Goal: Entertainment & Leisure: Consume media (video, audio)

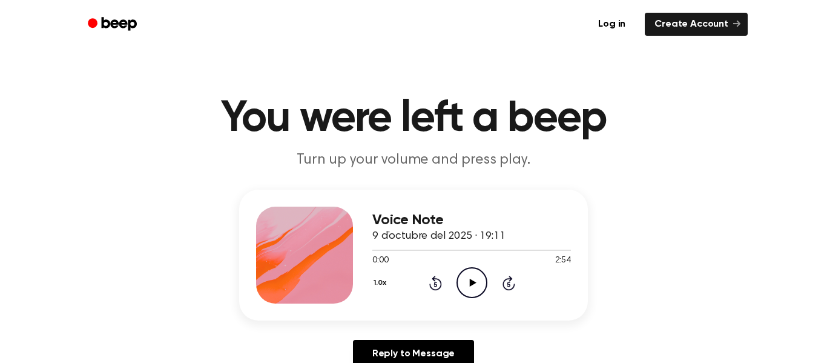
click at [447, 324] on div "Voice Note 9 d’octubre del 2025 · 19:11 0:00 2:54 Your browser does not support…" at bounding box center [414, 284] width 798 height 188
click at [472, 276] on icon "Play Audio" at bounding box center [472, 282] width 31 height 31
click at [475, 286] on icon "Pause Audio" at bounding box center [472, 282] width 31 height 31
click at [678, 117] on h1 "You were left a beep" at bounding box center [414, 119] width 620 height 44
